Goal: Information Seeking & Learning: Compare options

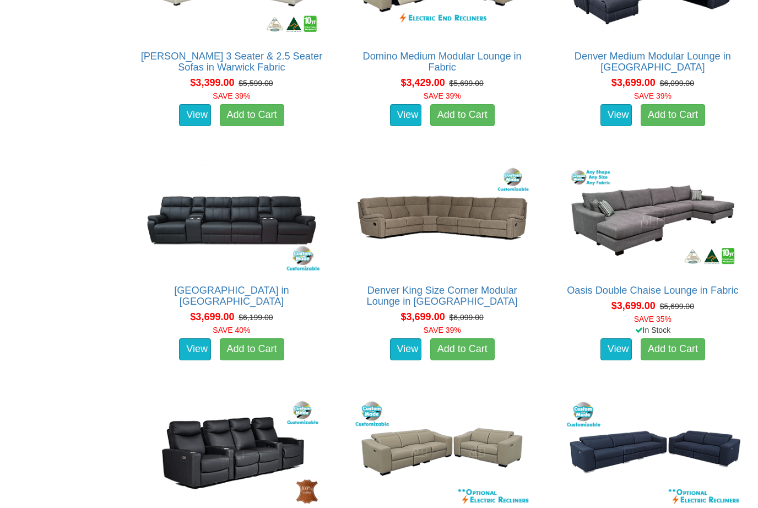
scroll to position [3376, 0]
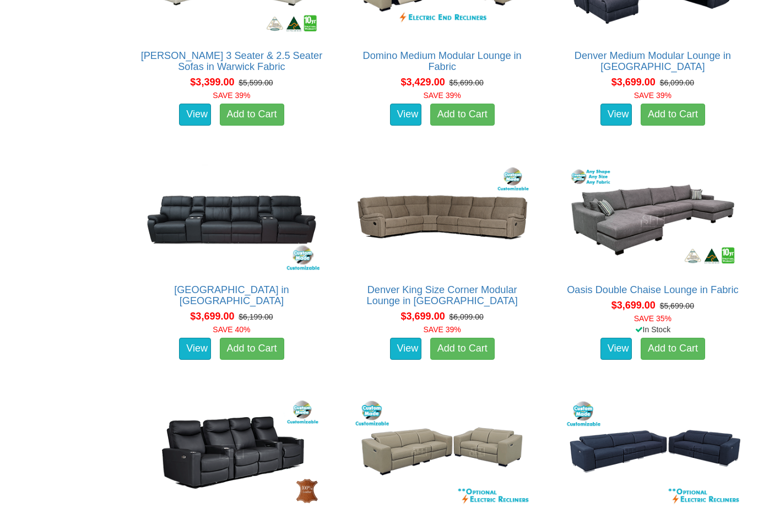
click at [174, 289] on link "Denver Theatre Lounge in Fabric" at bounding box center [231, 295] width 115 height 22
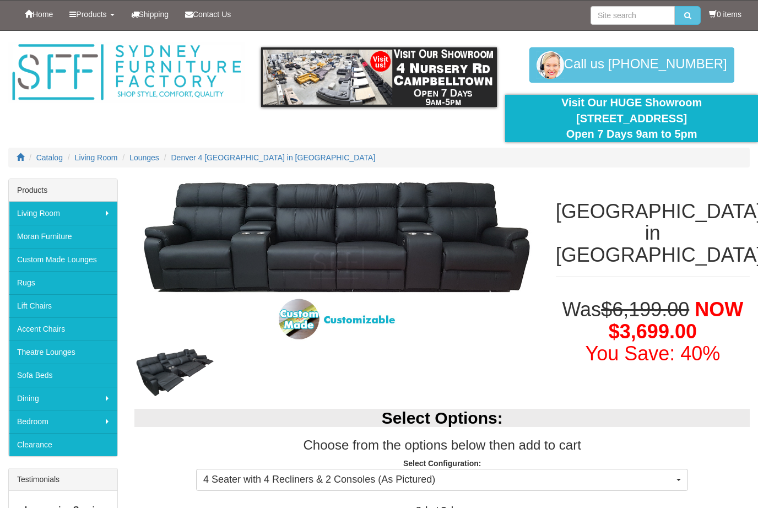
click at [13, 64] on img at bounding box center [126, 72] width 236 height 61
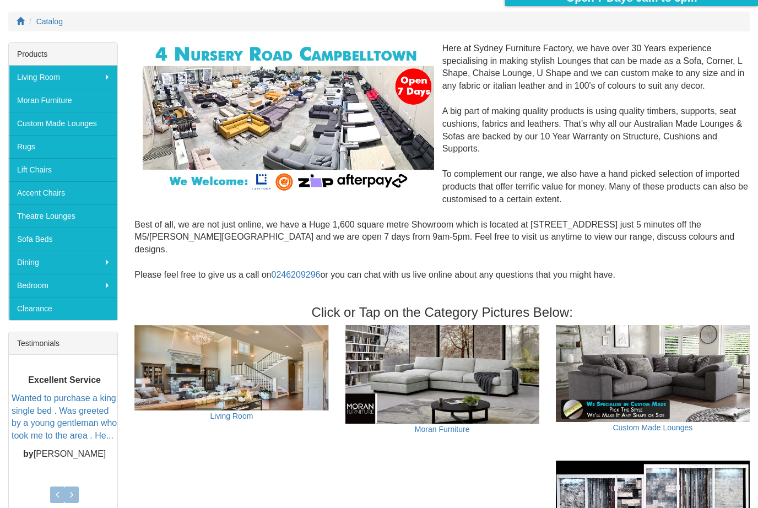
scroll to position [98, 0]
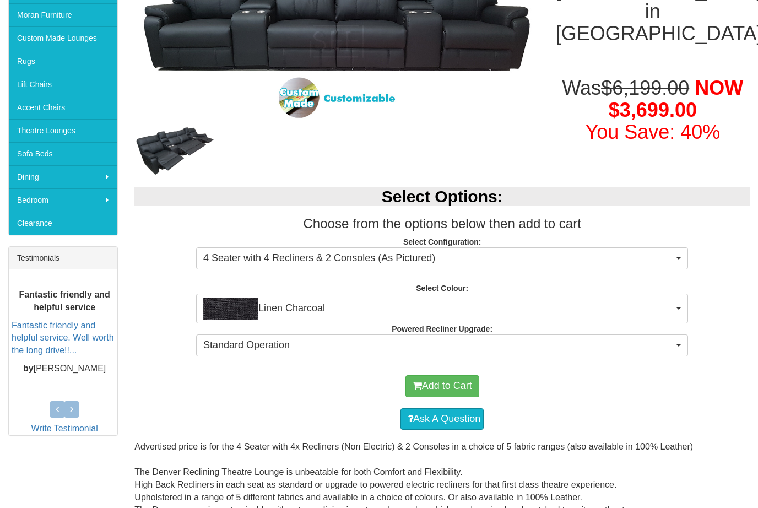
click at [675, 313] on button "Linen Charcoal" at bounding box center [442, 309] width 492 height 30
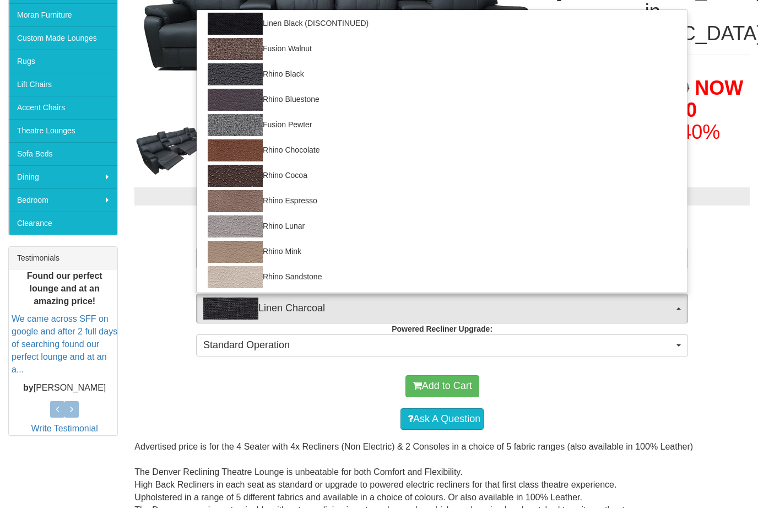
scroll to position [154, 0]
click at [675, 381] on div at bounding box center [379, 254] width 758 height 508
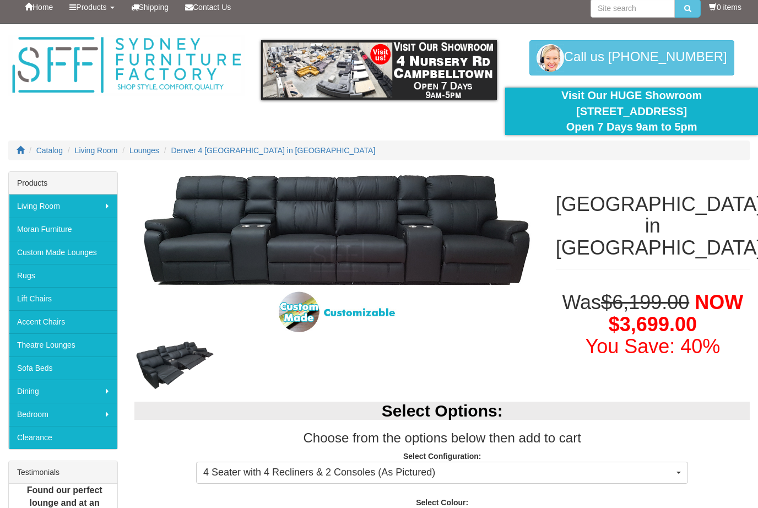
scroll to position [0, 0]
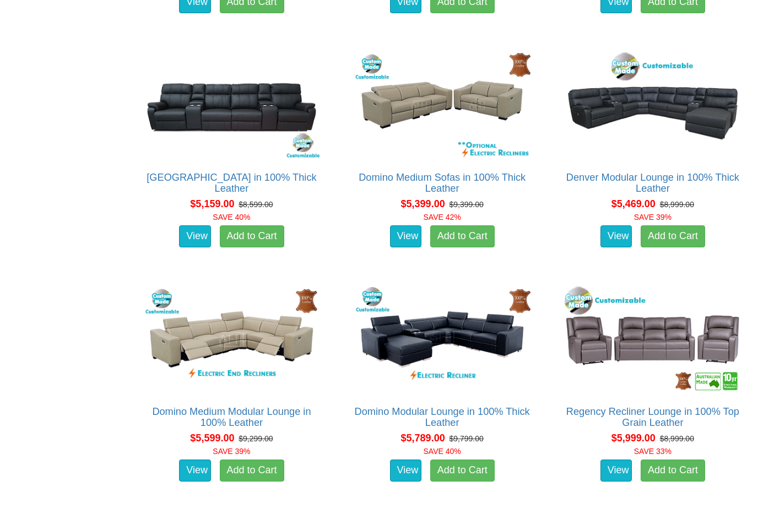
scroll to position [4425, 0]
click at [162, 176] on link "[GEOGRAPHIC_DATA] in 100% Thick Leather" at bounding box center [232, 183] width 170 height 22
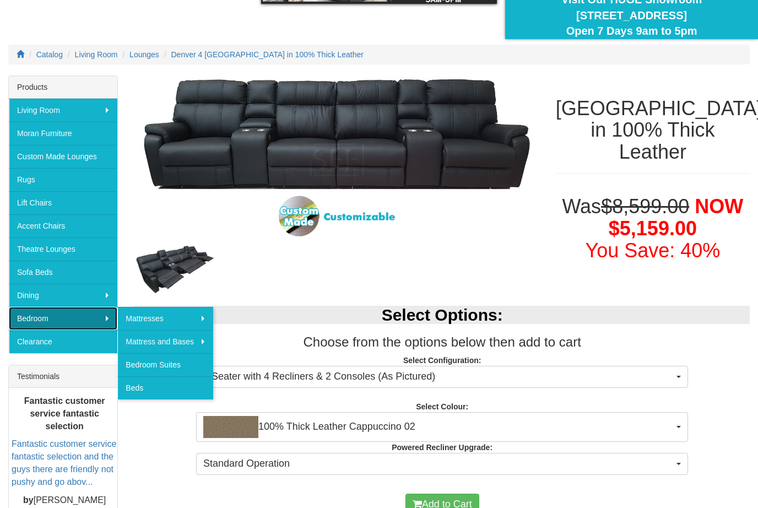
scroll to position [103, 0]
click at [673, 384] on button "4 Seater with 4 Recliners & 2 Consoles (As Pictured)" at bounding box center [442, 377] width 492 height 22
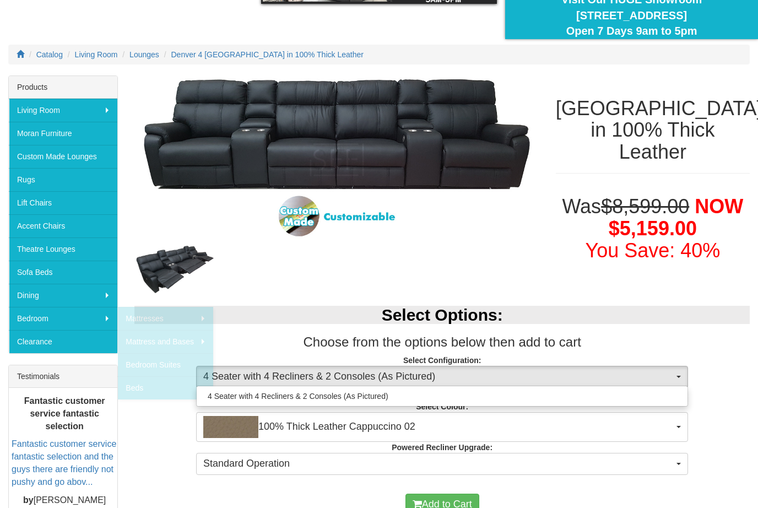
click at [735, 402] on div at bounding box center [379, 254] width 758 height 508
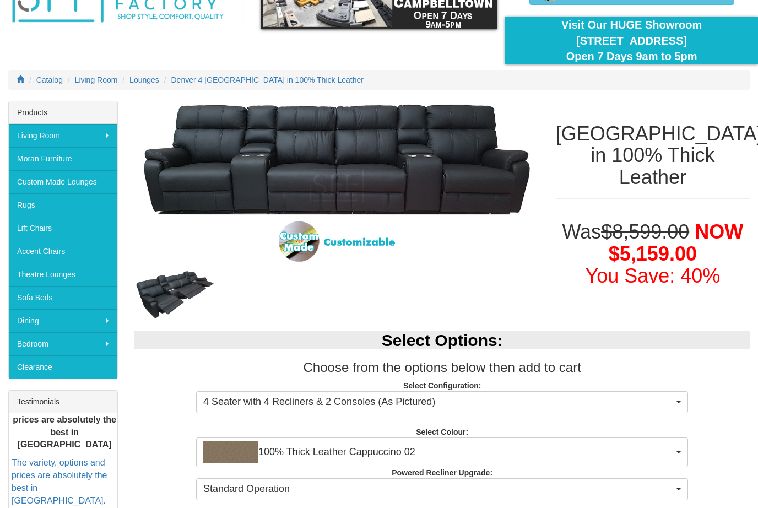
scroll to position [78, 0]
click at [147, 293] on img at bounding box center [174, 294] width 81 height 51
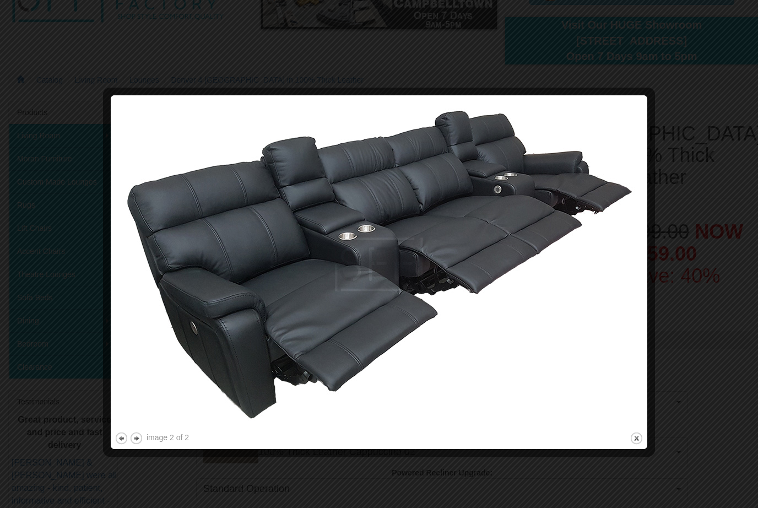
click at [730, 38] on div at bounding box center [379, 254] width 758 height 508
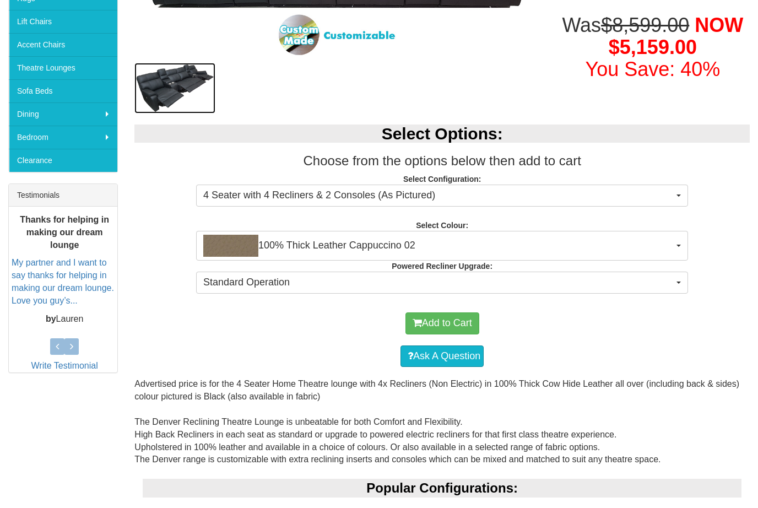
scroll to position [283, 0]
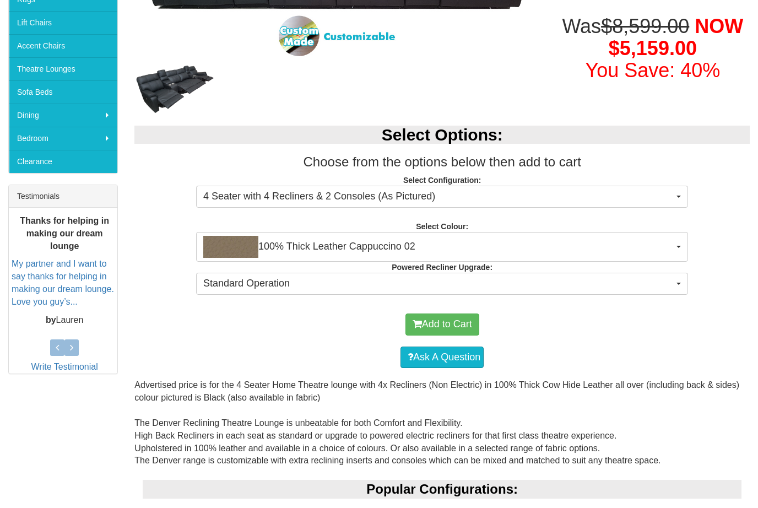
click at [677, 290] on button "Standard Operation" at bounding box center [442, 284] width 492 height 22
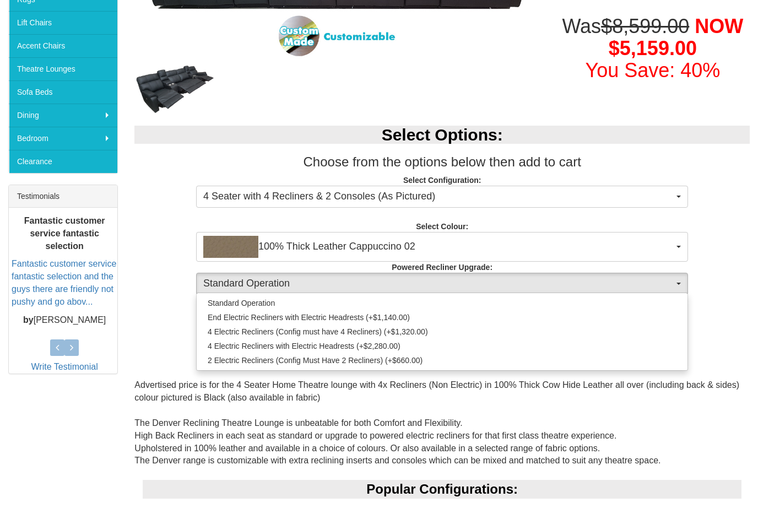
click at [66, 441] on div at bounding box center [379, 254] width 758 height 508
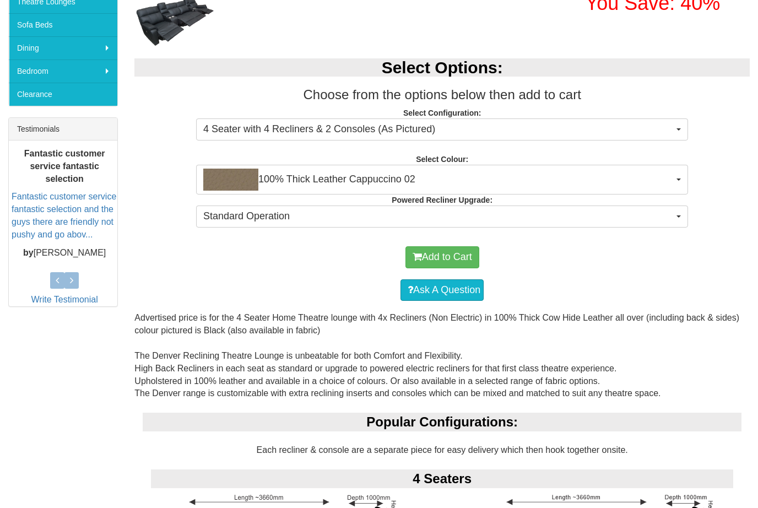
scroll to position [349, 0]
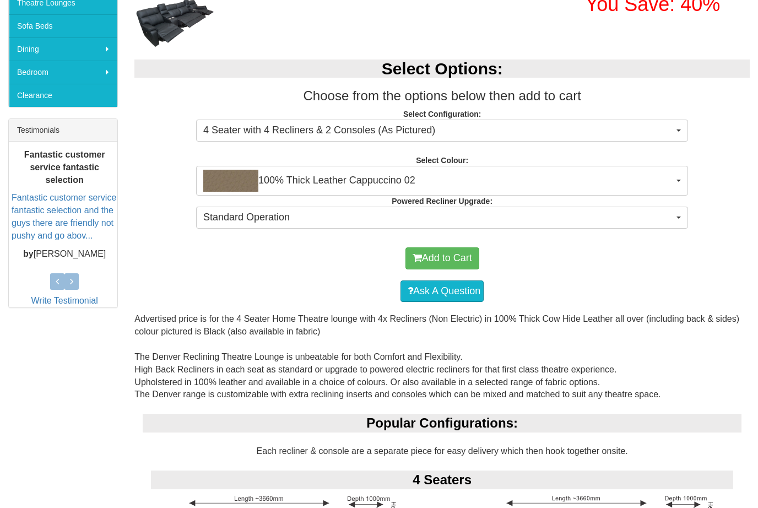
click at [592, 216] on span "Standard Operation" at bounding box center [438, 218] width 471 height 14
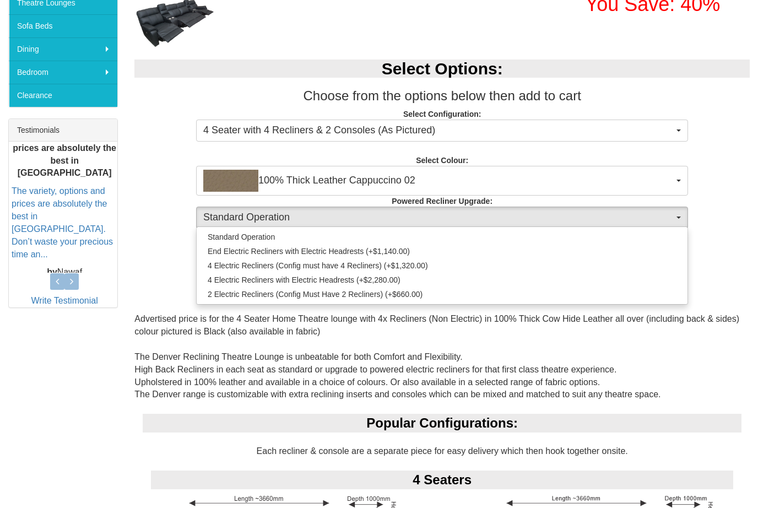
click at [712, 387] on div at bounding box center [379, 254] width 758 height 508
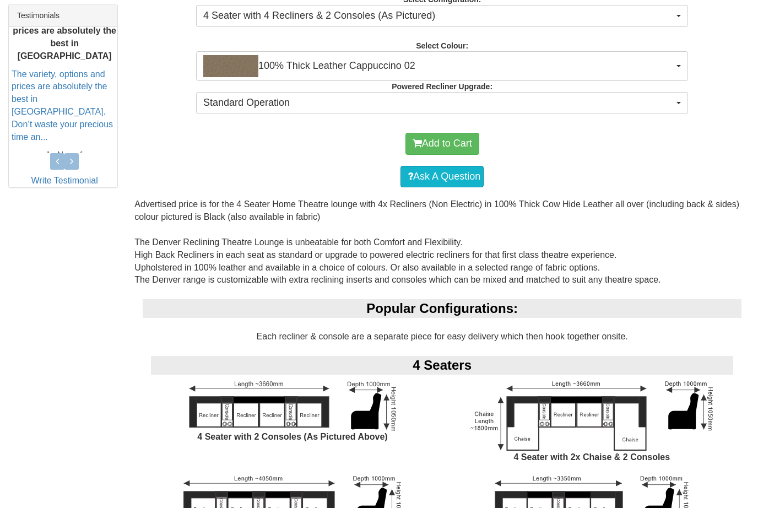
scroll to position [450, 0]
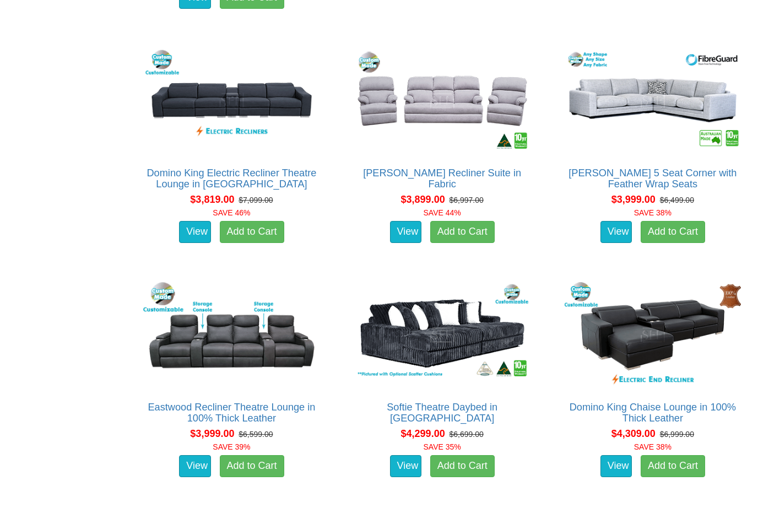
scroll to position [3955, 0]
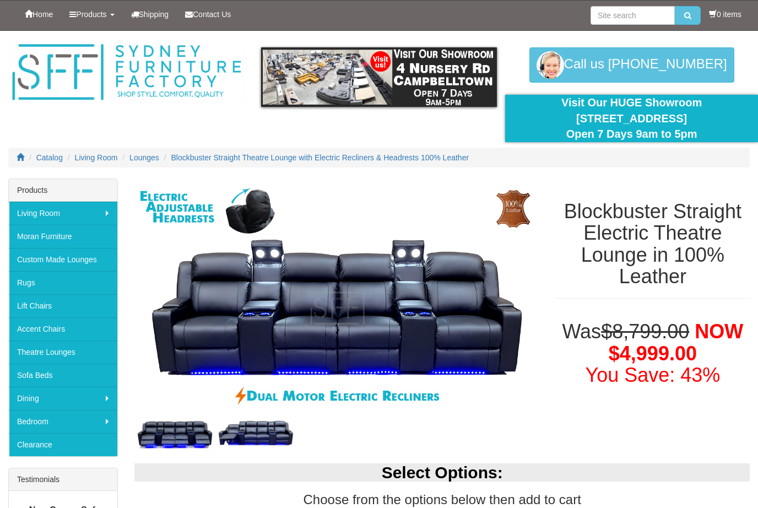
click at [163, 333] on img at bounding box center [336, 299] width 405 height 240
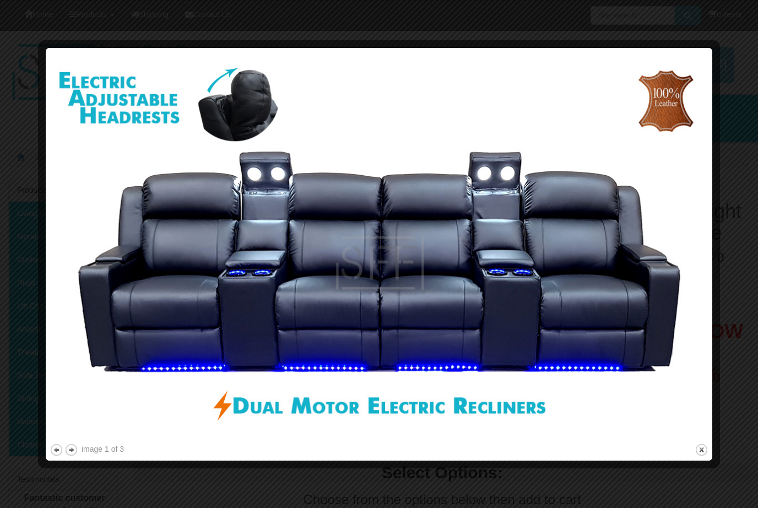
click at [268, 105] on img at bounding box center [379, 247] width 659 height 390
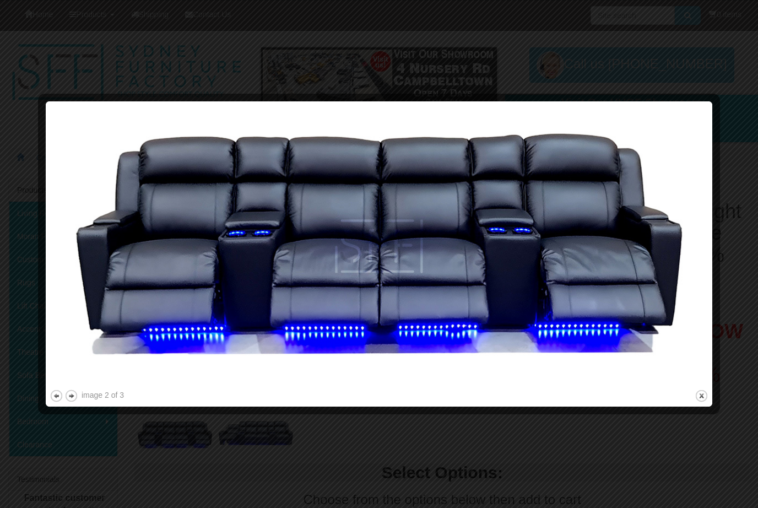
click at [99, 401] on div "image 2 of 3 previous next close" at bounding box center [379, 254] width 659 height 298
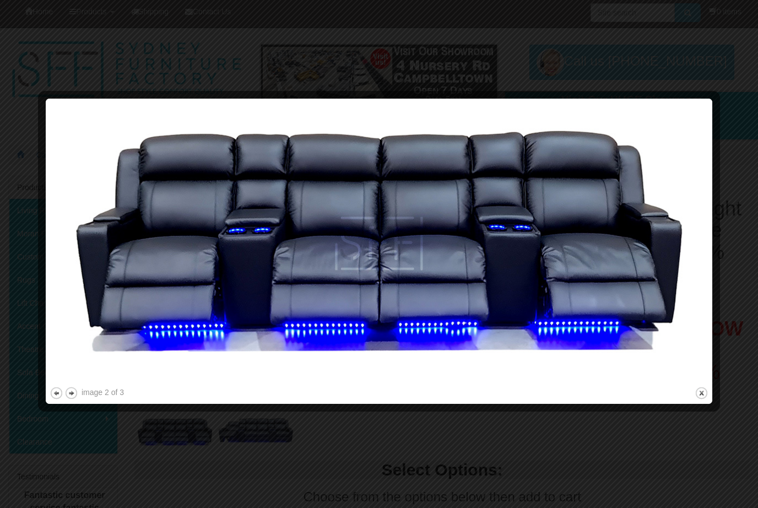
scroll to position [3, 0]
click at [78, 399] on button "next" at bounding box center [71, 393] width 14 height 14
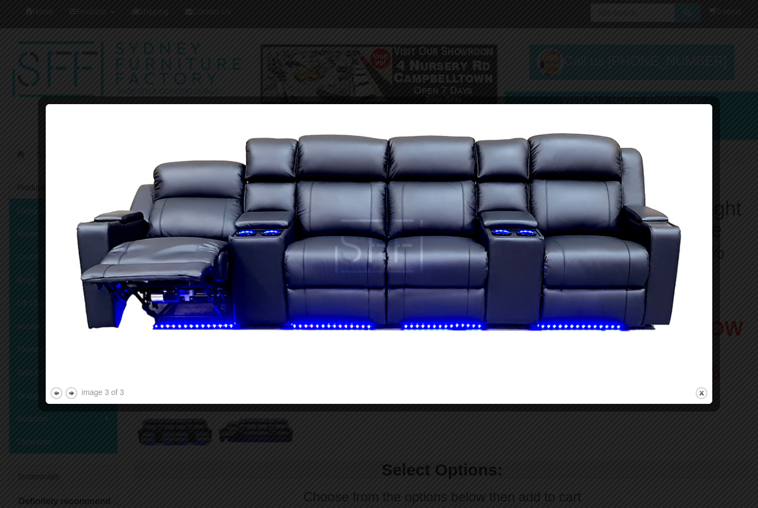
click at [67, 396] on button "next" at bounding box center [71, 393] width 14 height 14
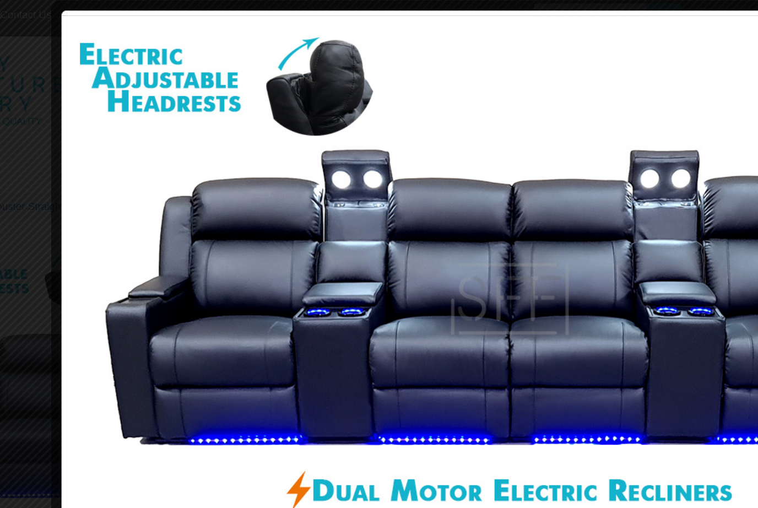
scroll to position [0, 155]
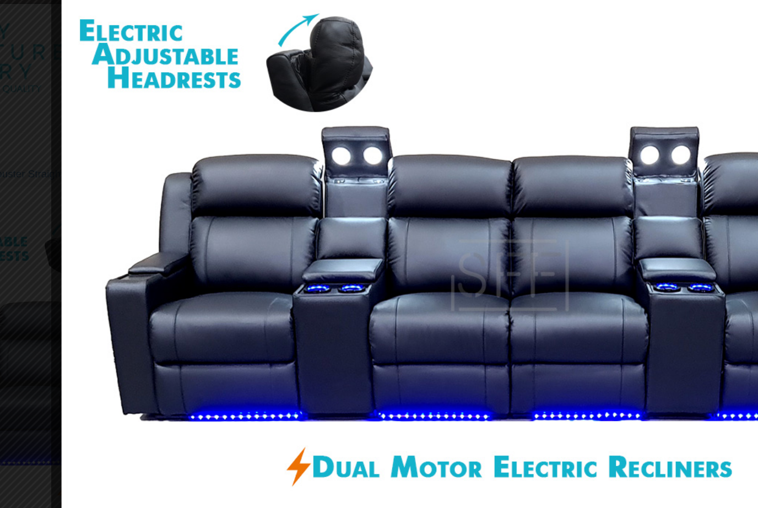
click at [103, 413] on button "next" at bounding box center [110, 420] width 14 height 14
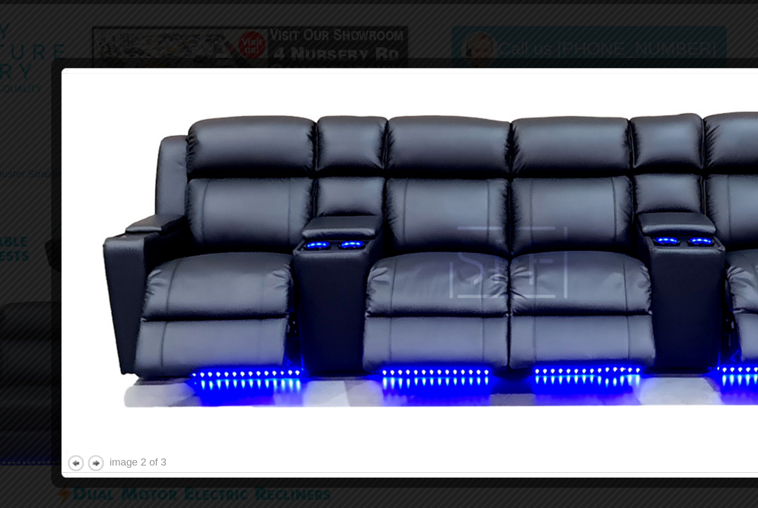
click at [103, 366] on button "next" at bounding box center [110, 373] width 14 height 14
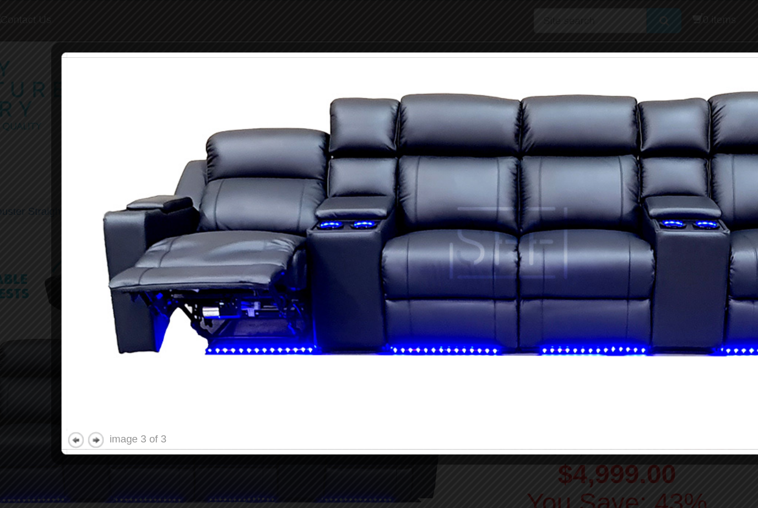
click at [495, 23] on div at bounding box center [379, 254] width 758 height 508
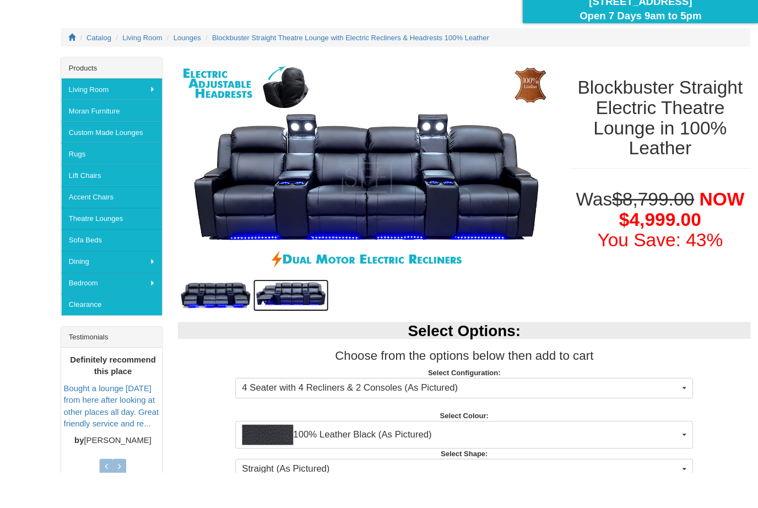
scroll to position [163, 0]
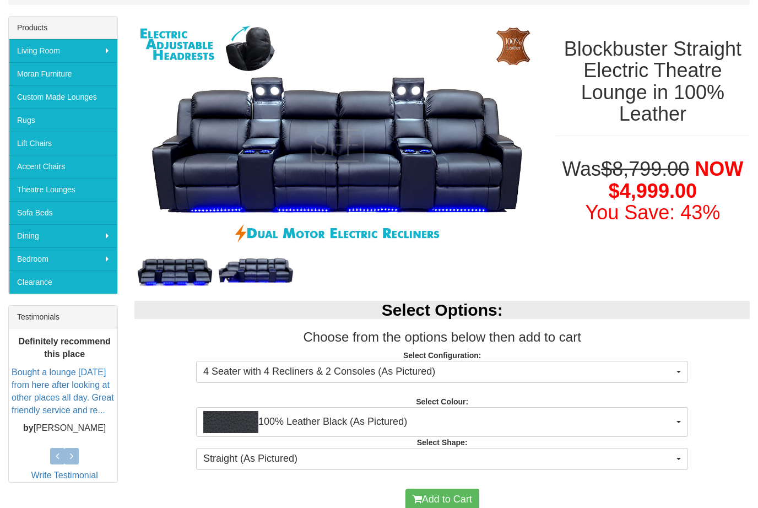
click at [677, 427] on button "100% Leather Black (As Pictured)" at bounding box center [442, 422] width 492 height 30
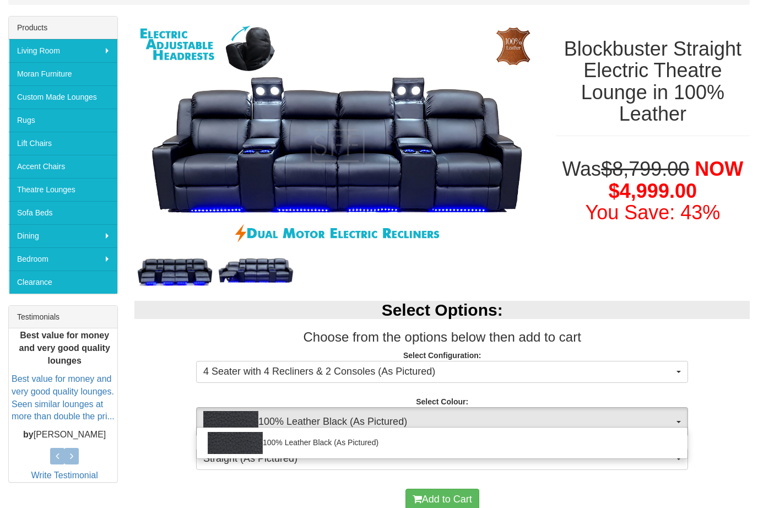
click at [643, 495] on div at bounding box center [379, 254] width 758 height 508
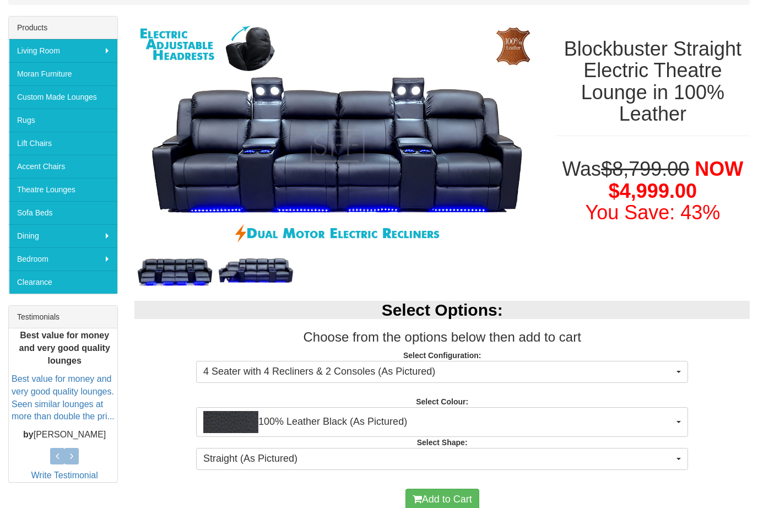
click at [675, 463] on button "Straight (As Pictured)" at bounding box center [442, 459] width 492 height 22
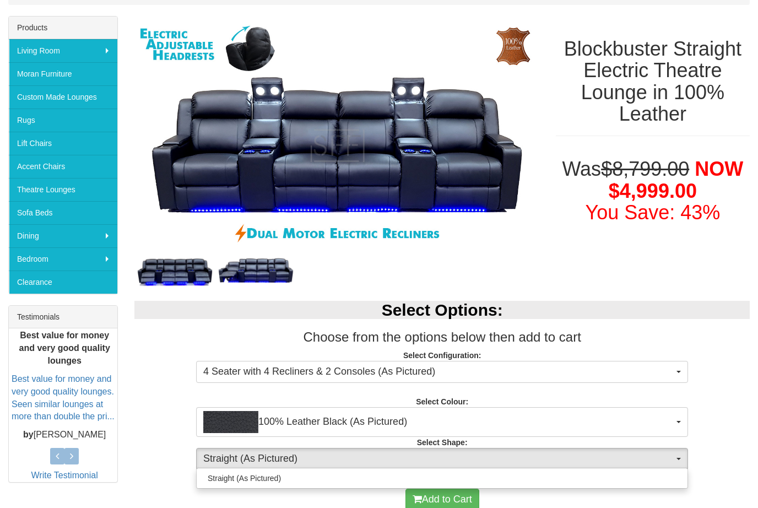
click at [665, 493] on div at bounding box center [379, 254] width 758 height 508
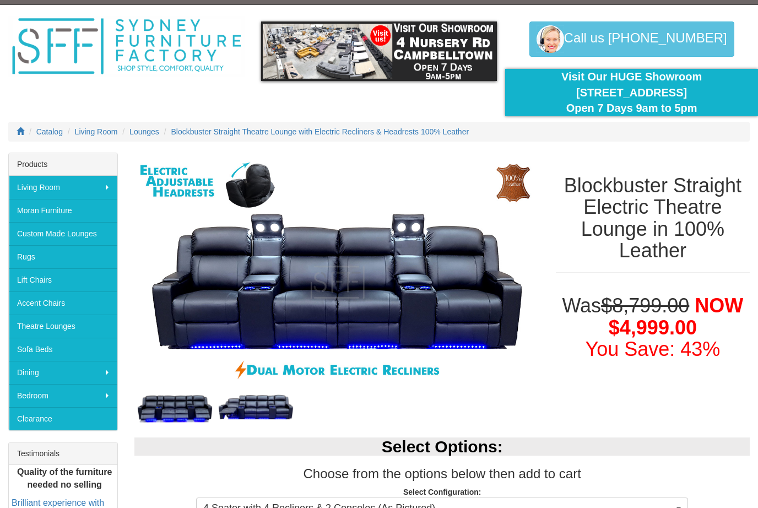
scroll to position [26, 0]
click at [40, 215] on link "Moran Furniture" at bounding box center [63, 210] width 109 height 23
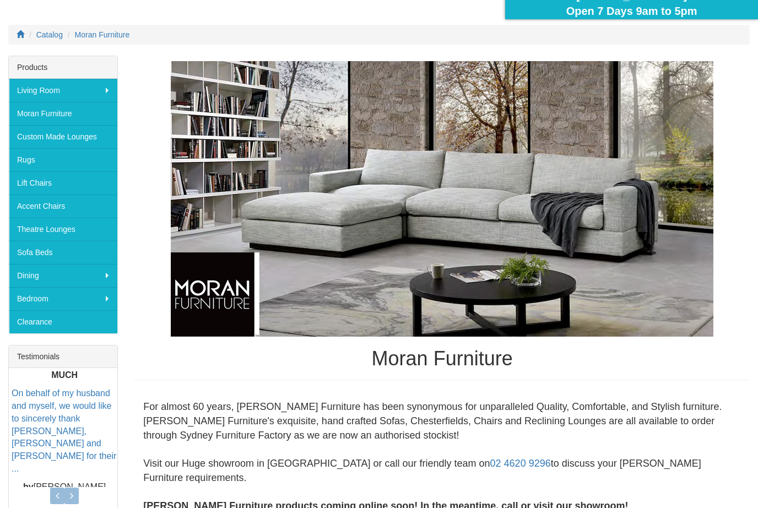
scroll to position [108, 0]
